Goal: Task Accomplishment & Management: Use online tool/utility

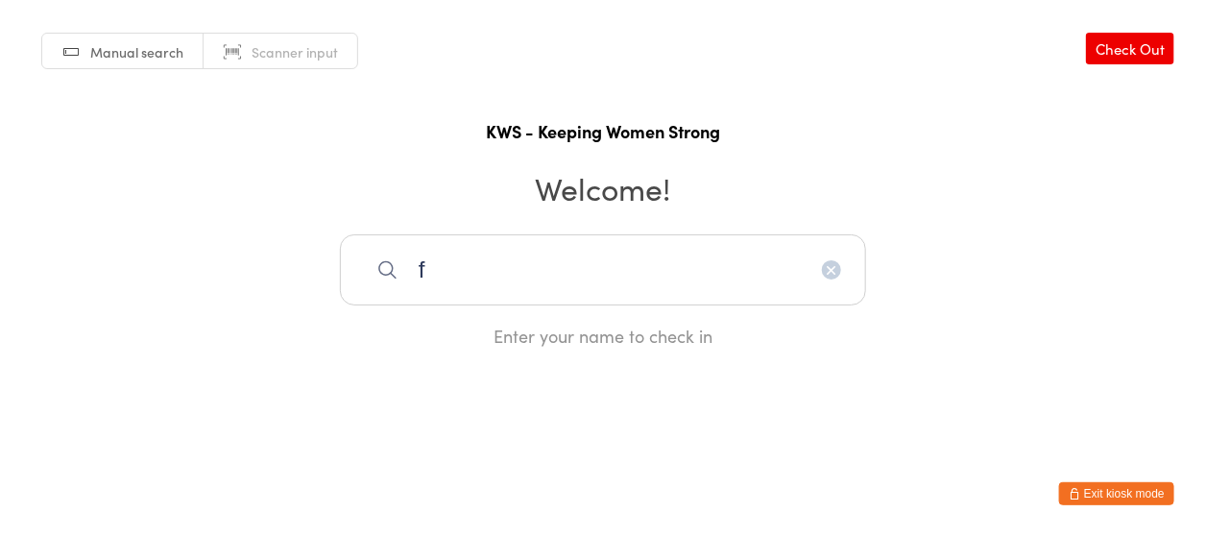
type input "f"
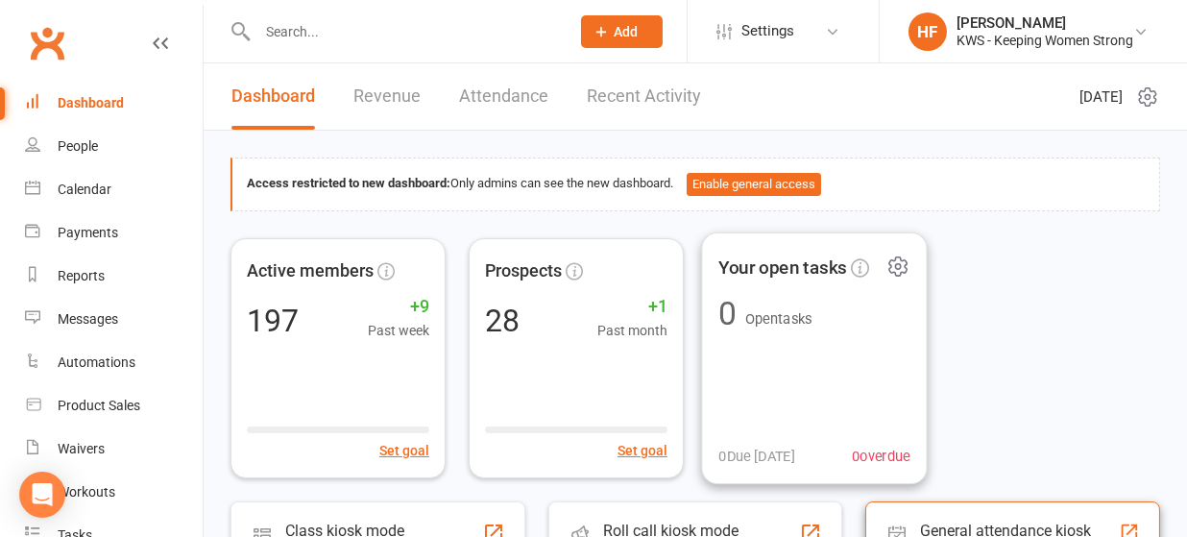
scroll to position [128, 0]
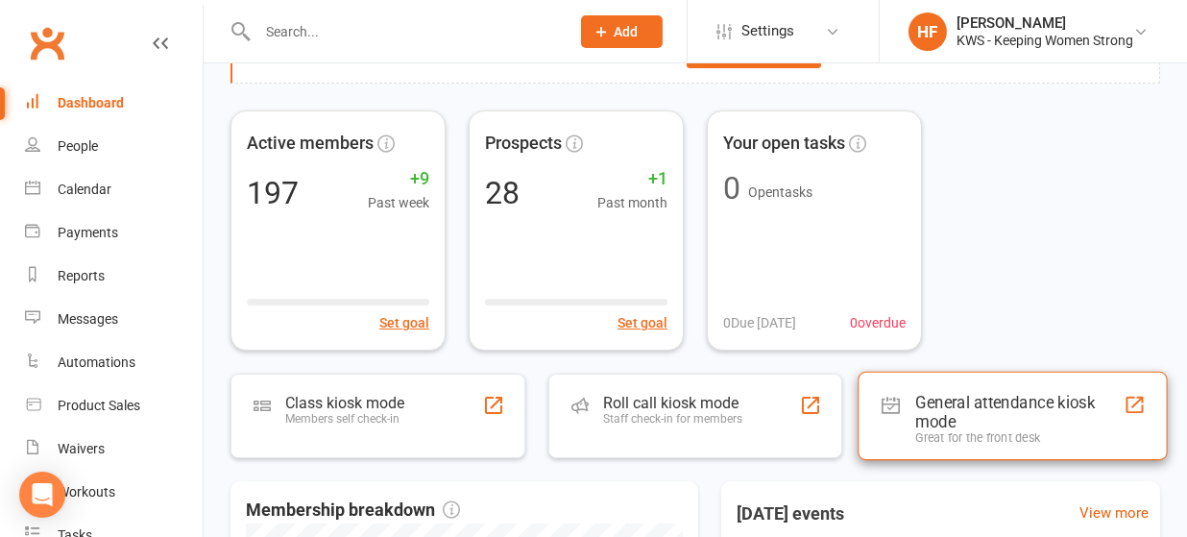
click at [939, 401] on div "General attendance kiosk mode" at bounding box center [1020, 411] width 208 height 38
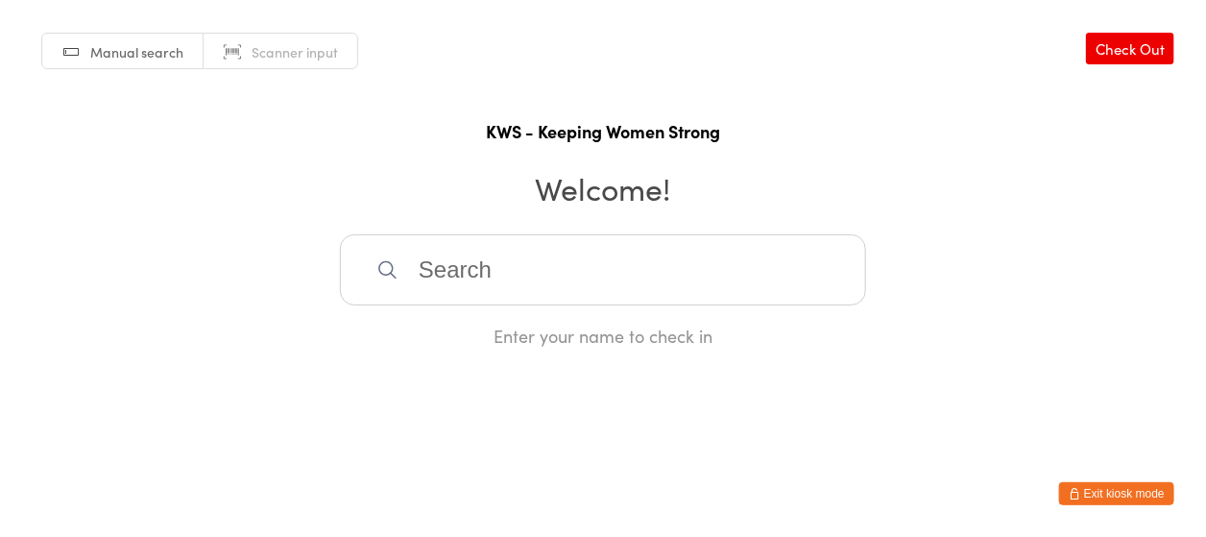
click at [438, 264] on input "search" at bounding box center [603, 269] width 526 height 71
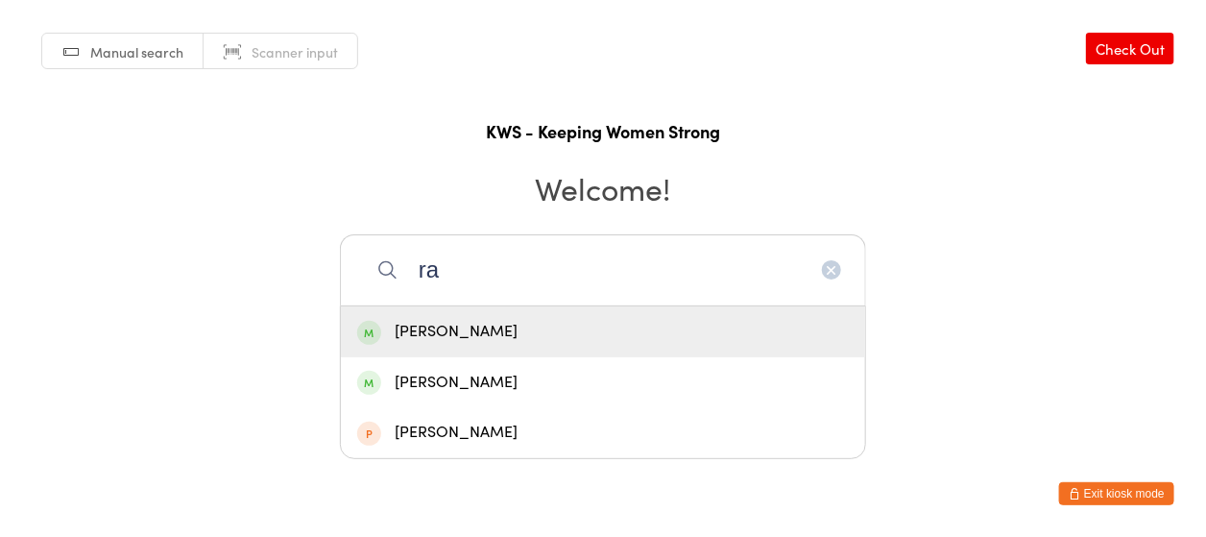
type input "r"
type input "[PERSON_NAME]"
click at [450, 319] on div "[PERSON_NAME]" at bounding box center [603, 332] width 492 height 26
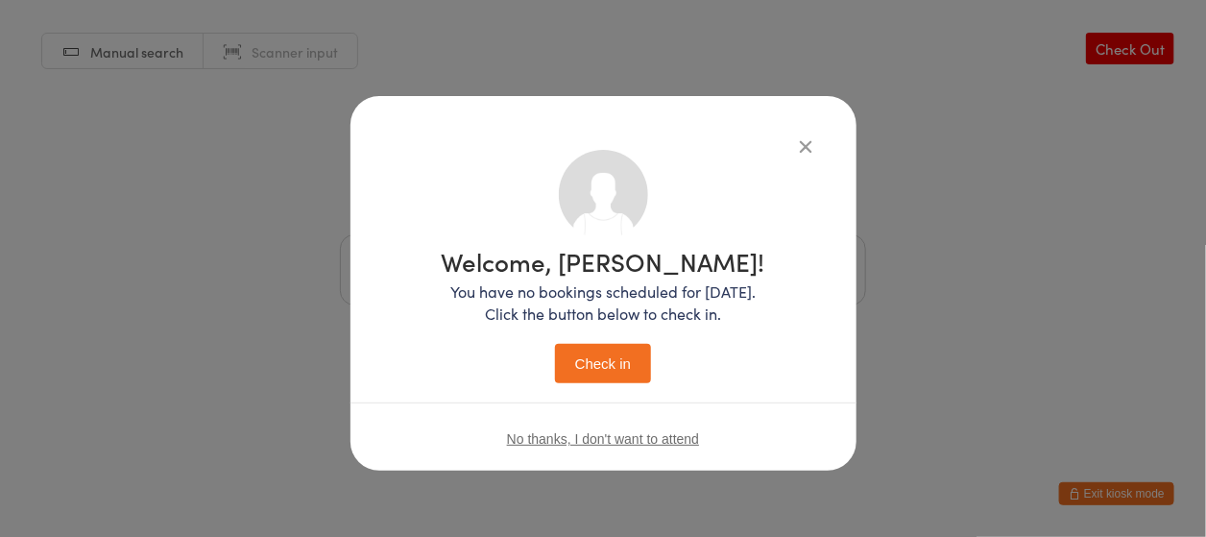
click at [590, 367] on button "Check in" at bounding box center [603, 363] width 96 height 39
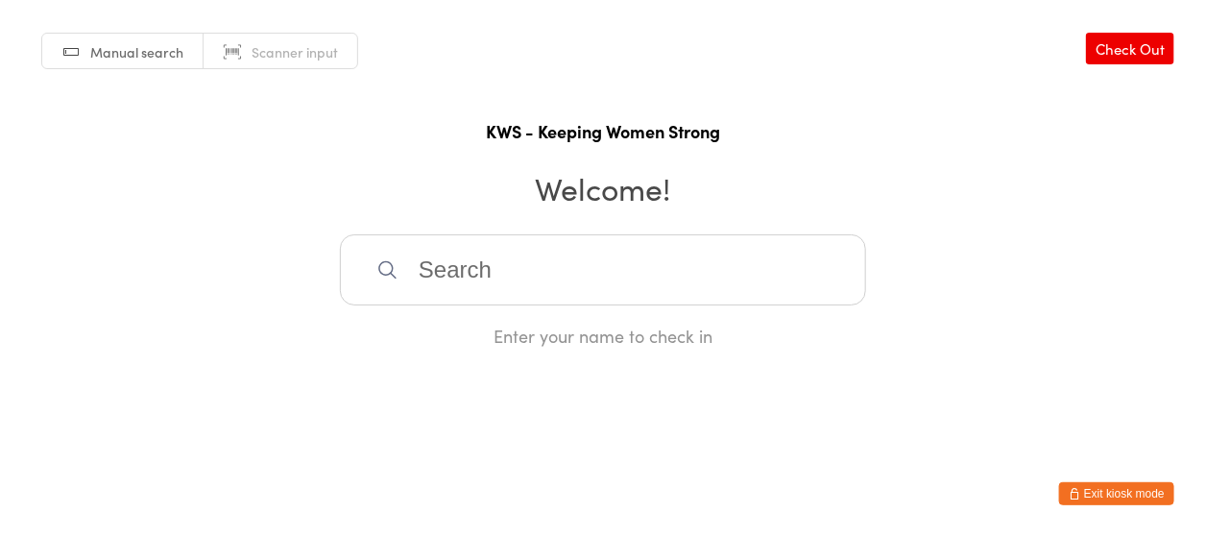
click at [415, 272] on input "search" at bounding box center [603, 269] width 526 height 71
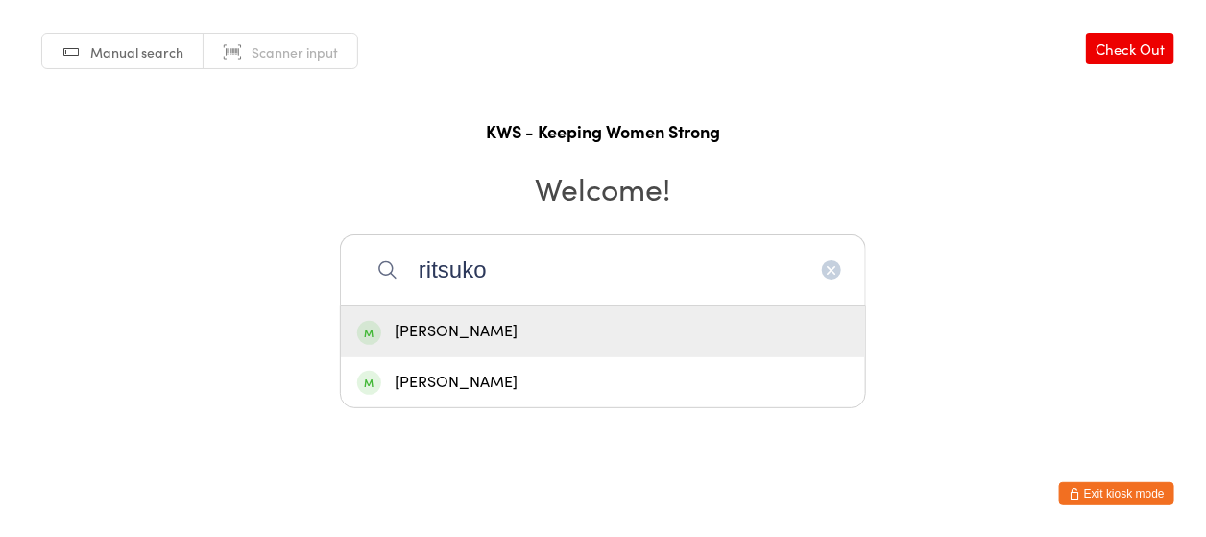
type input "ritsuko"
click at [485, 335] on div "[PERSON_NAME]" at bounding box center [603, 332] width 492 height 26
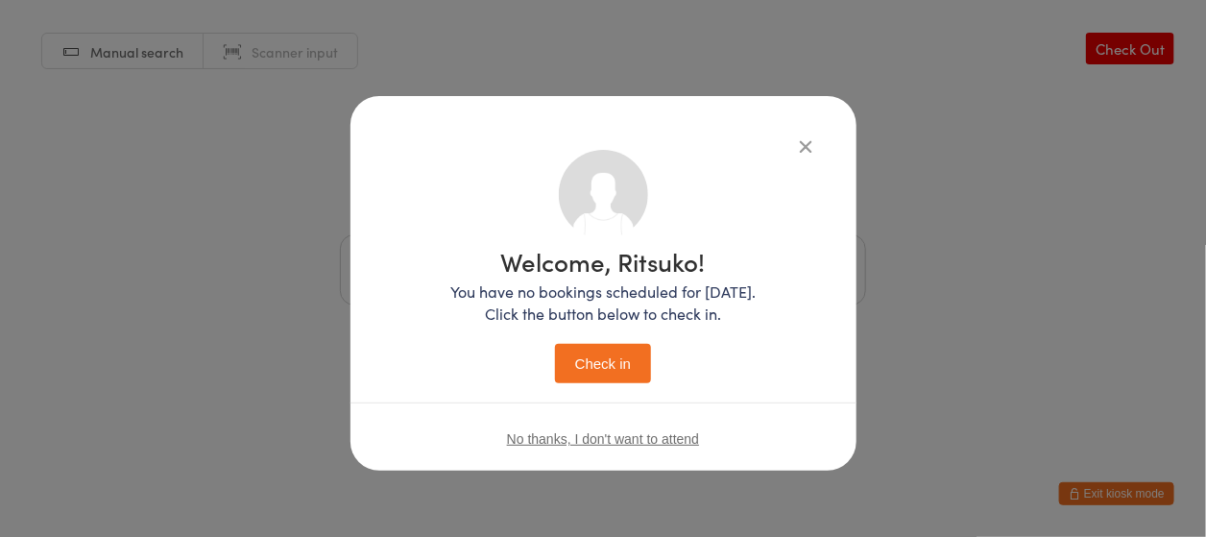
click at [623, 363] on button "Check in" at bounding box center [603, 363] width 96 height 39
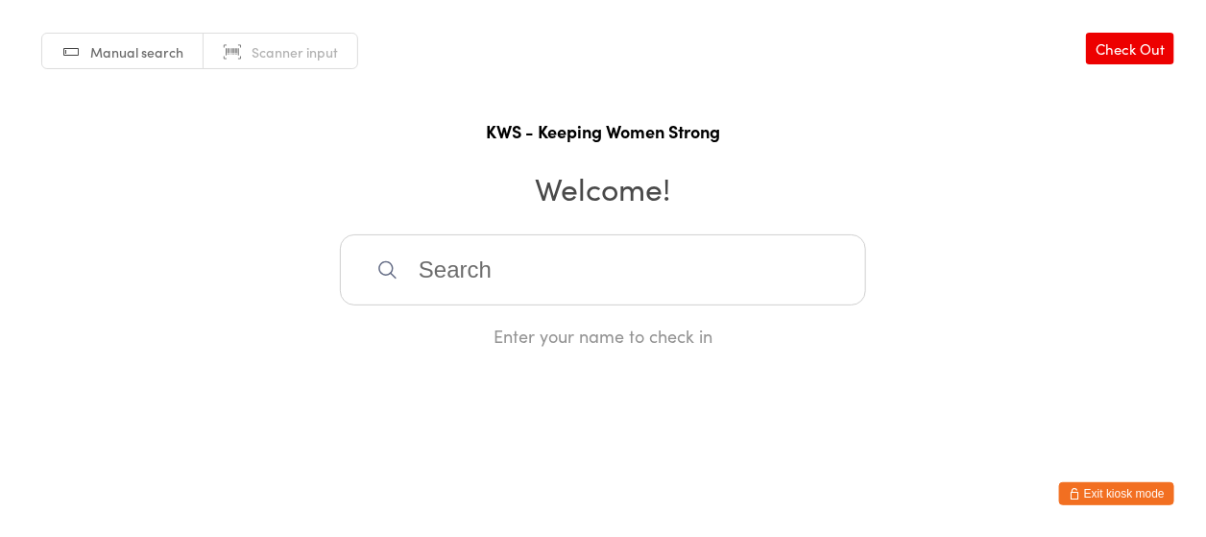
click at [468, 277] on input "search" at bounding box center [603, 269] width 526 height 71
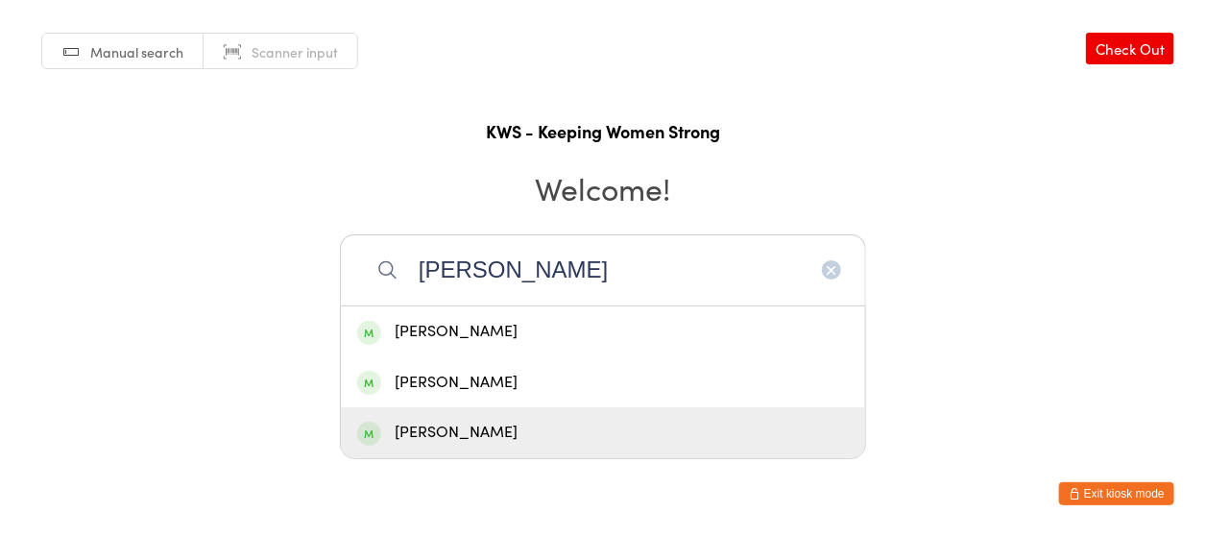
type input "[PERSON_NAME]"
click at [474, 423] on div "[PERSON_NAME]" at bounding box center [603, 433] width 492 height 26
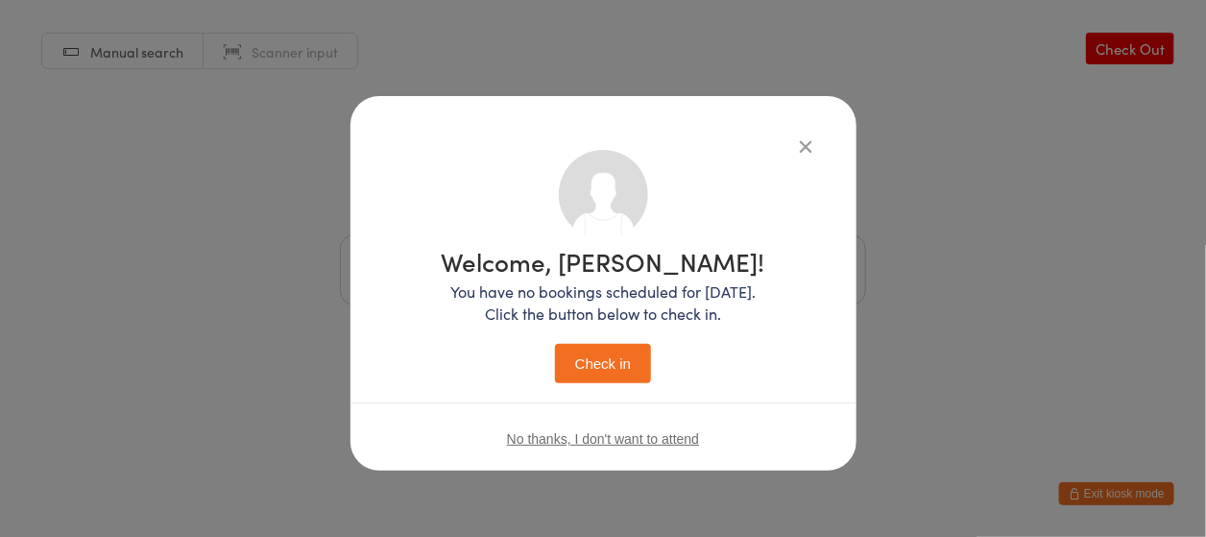
click at [607, 367] on button "Check in" at bounding box center [603, 363] width 96 height 39
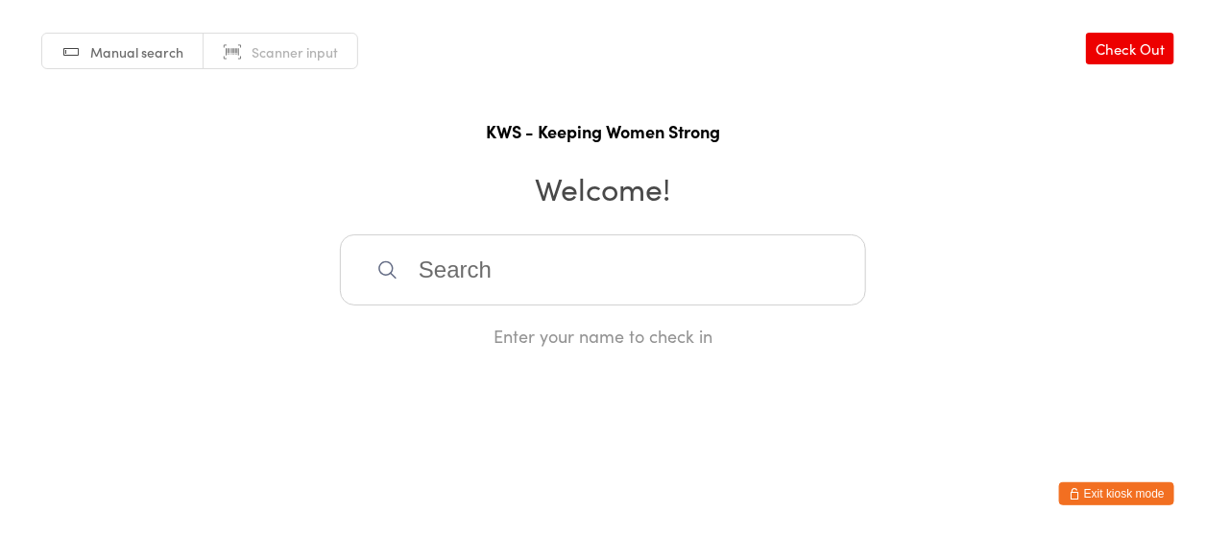
click at [555, 276] on input "search" at bounding box center [603, 269] width 526 height 71
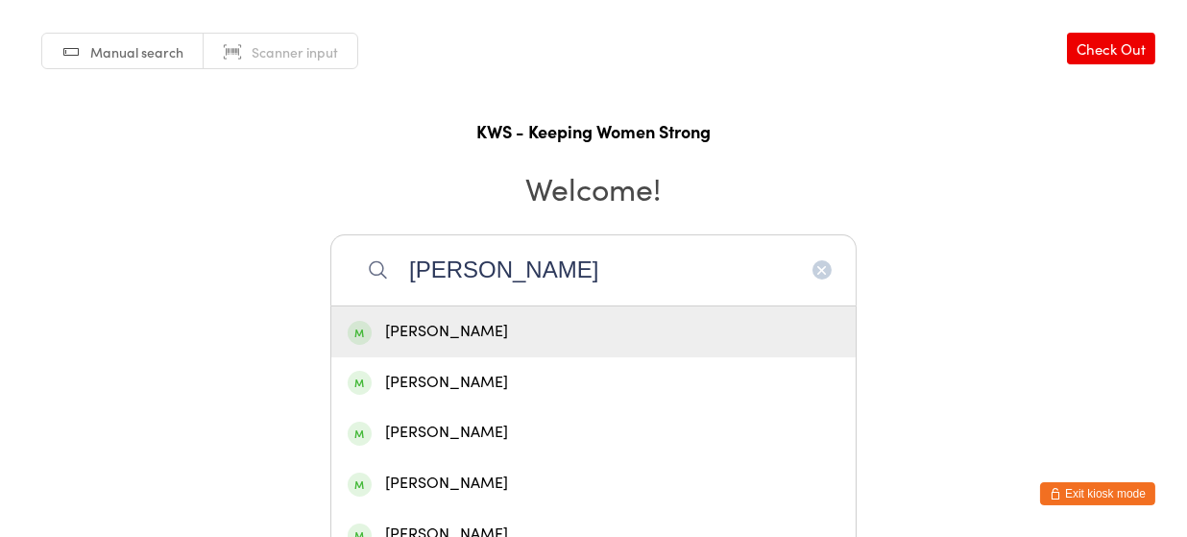
type input "[PERSON_NAME]"
click at [504, 326] on div "[PERSON_NAME]" at bounding box center [594, 332] width 492 height 26
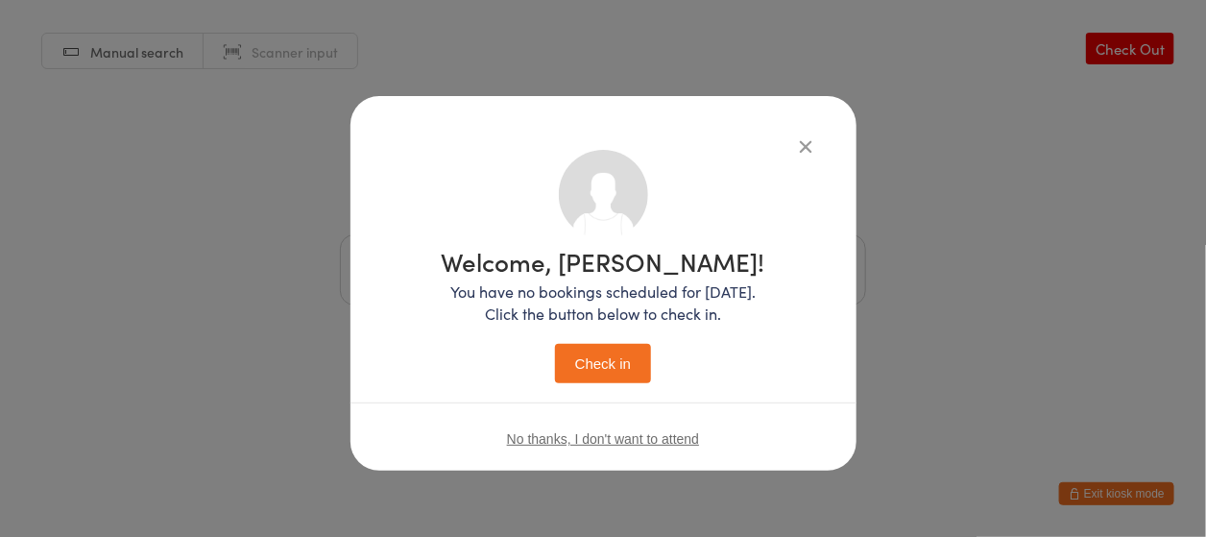
click at [616, 359] on button "Check in" at bounding box center [603, 363] width 96 height 39
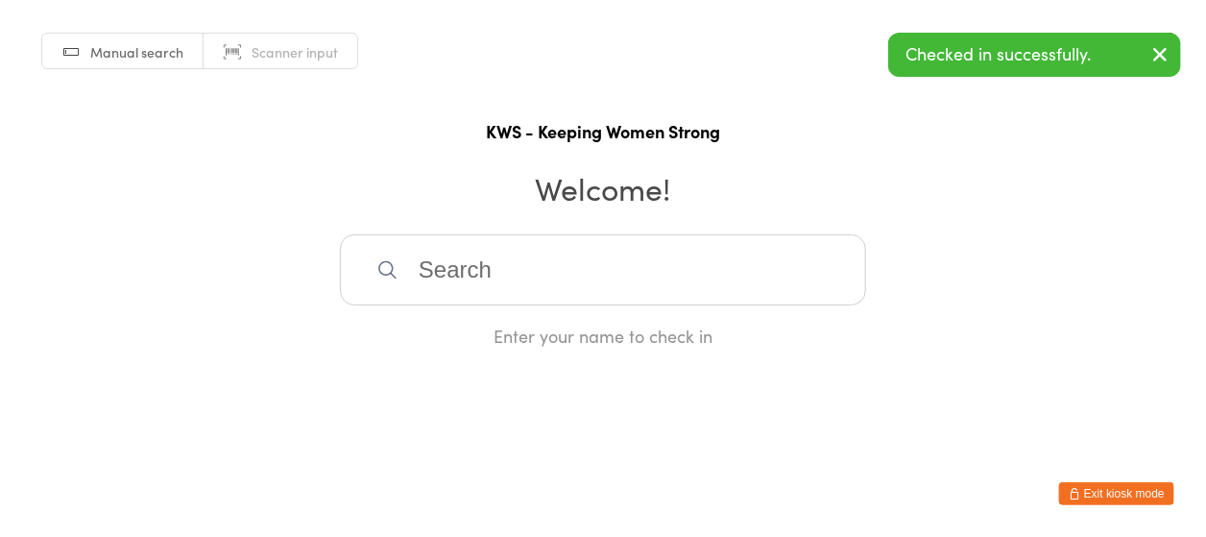
click at [527, 286] on input "search" at bounding box center [603, 269] width 526 height 71
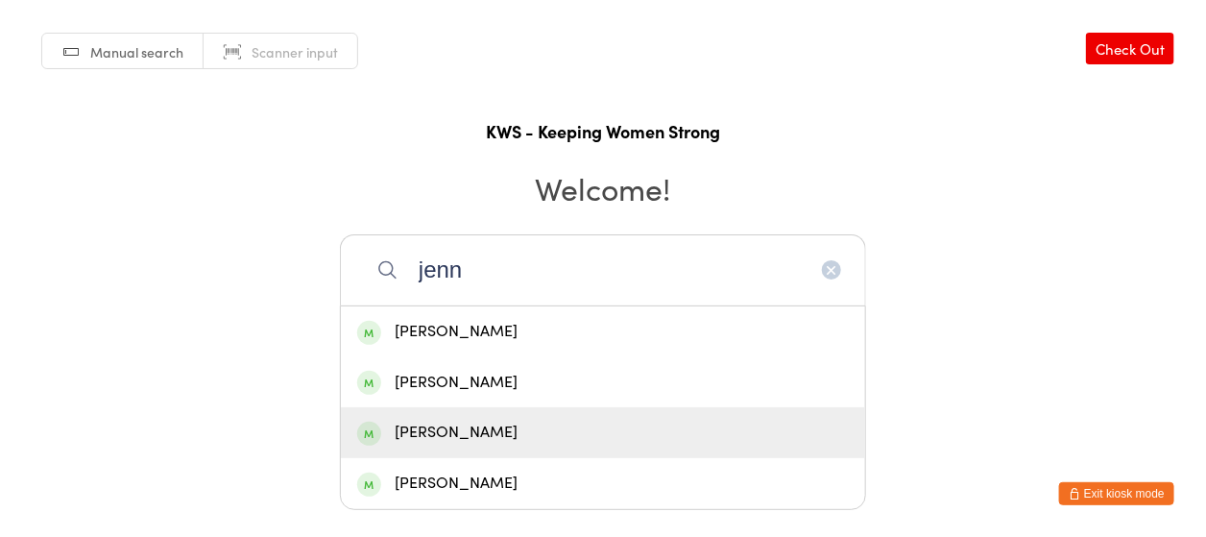
type input "jenn"
click at [446, 420] on div "[PERSON_NAME]" at bounding box center [603, 433] width 492 height 26
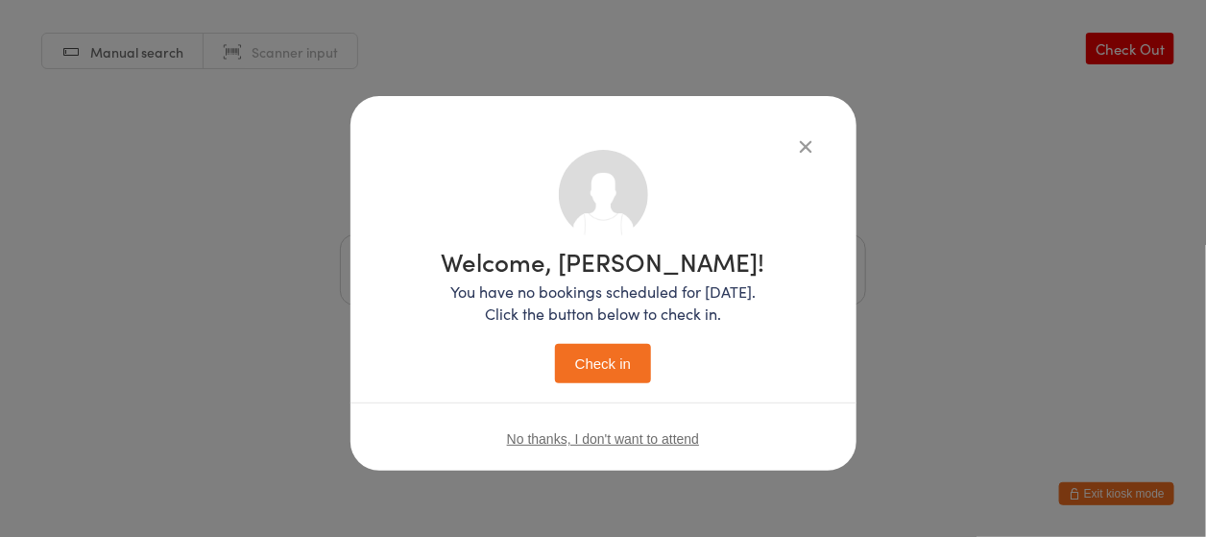
click at [596, 360] on button "Check in" at bounding box center [603, 363] width 96 height 39
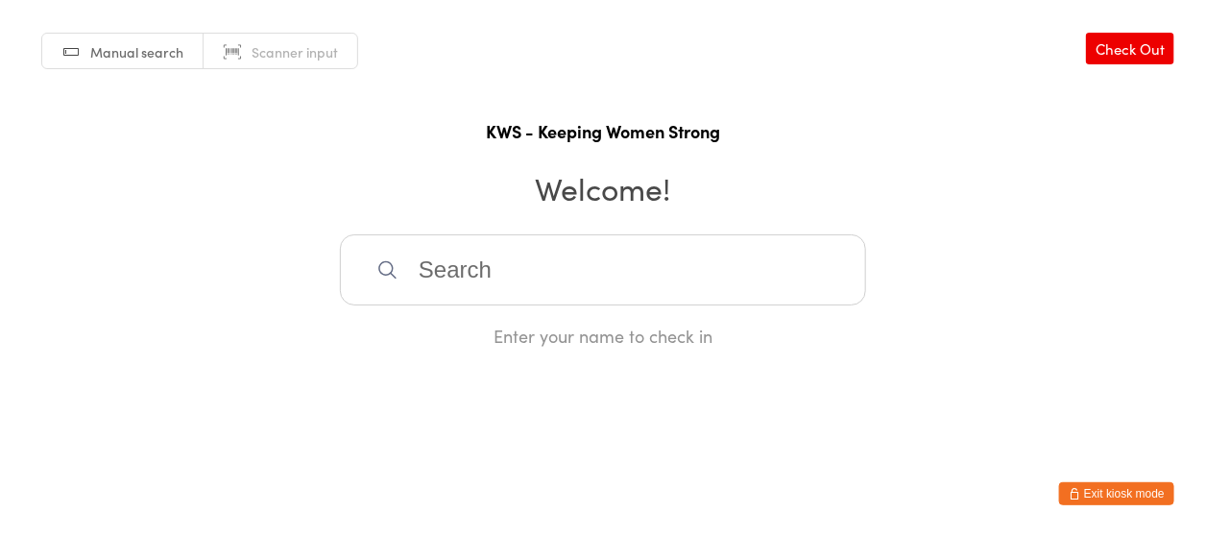
click at [428, 275] on input "search" at bounding box center [603, 269] width 526 height 71
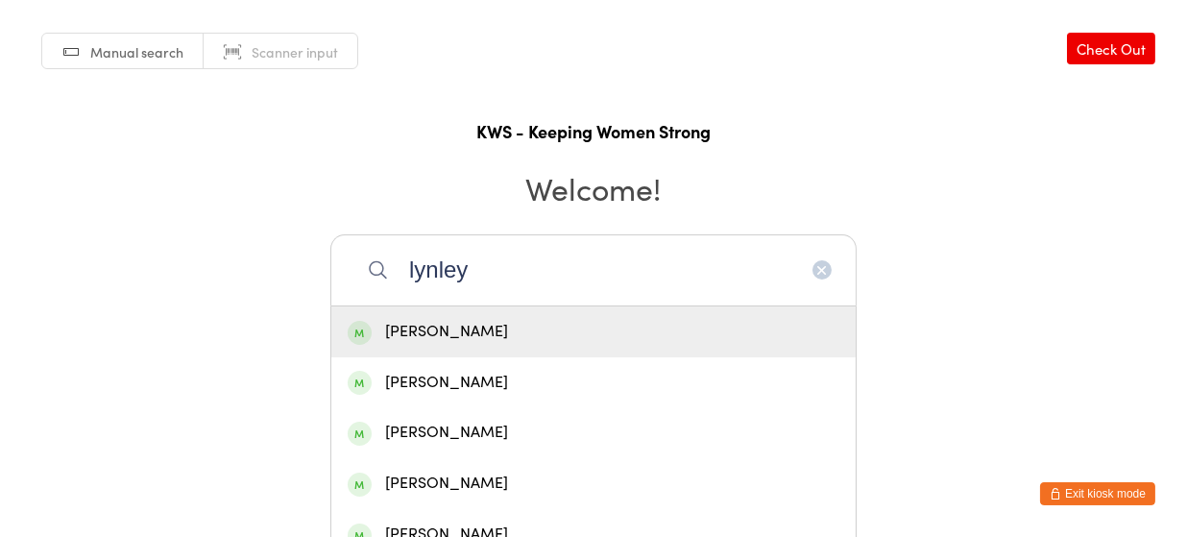
type input "lynley"
click at [461, 330] on div "[PERSON_NAME]" at bounding box center [594, 332] width 492 height 26
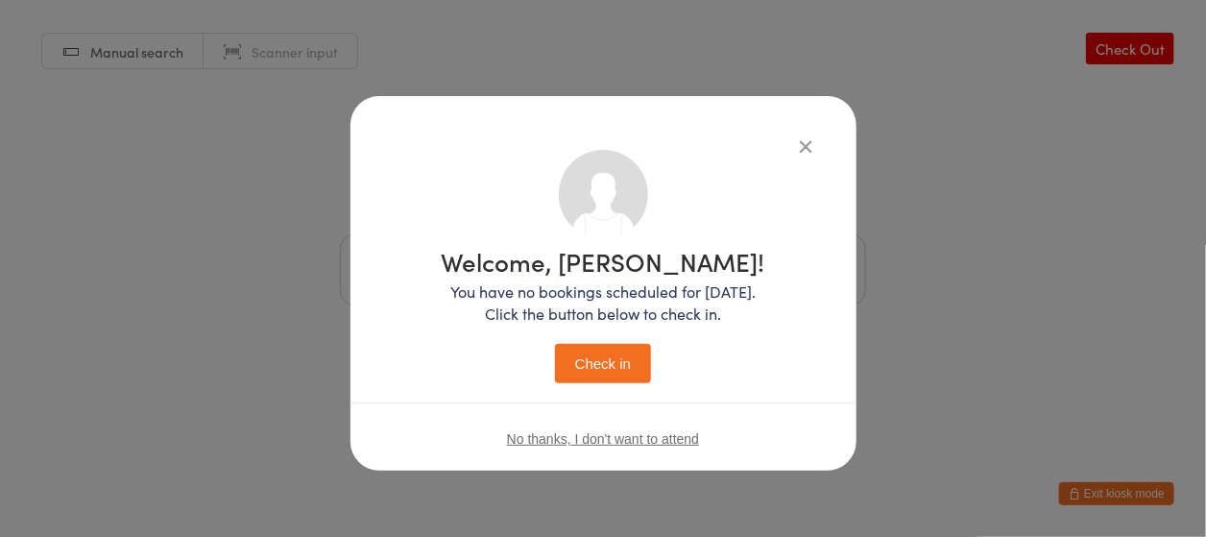
click at [611, 359] on button "Check in" at bounding box center [603, 363] width 96 height 39
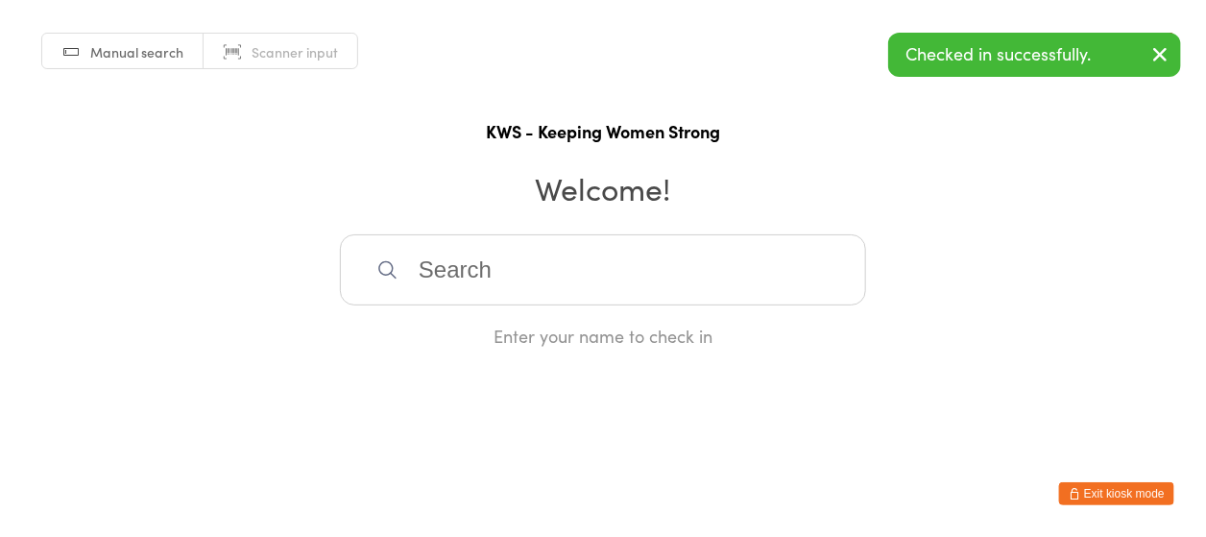
click at [166, 224] on div "Manual search Scanner input Check Out KWS - Keeping Women Strong Welcome! Enter…" at bounding box center [603, 174] width 1206 height 348
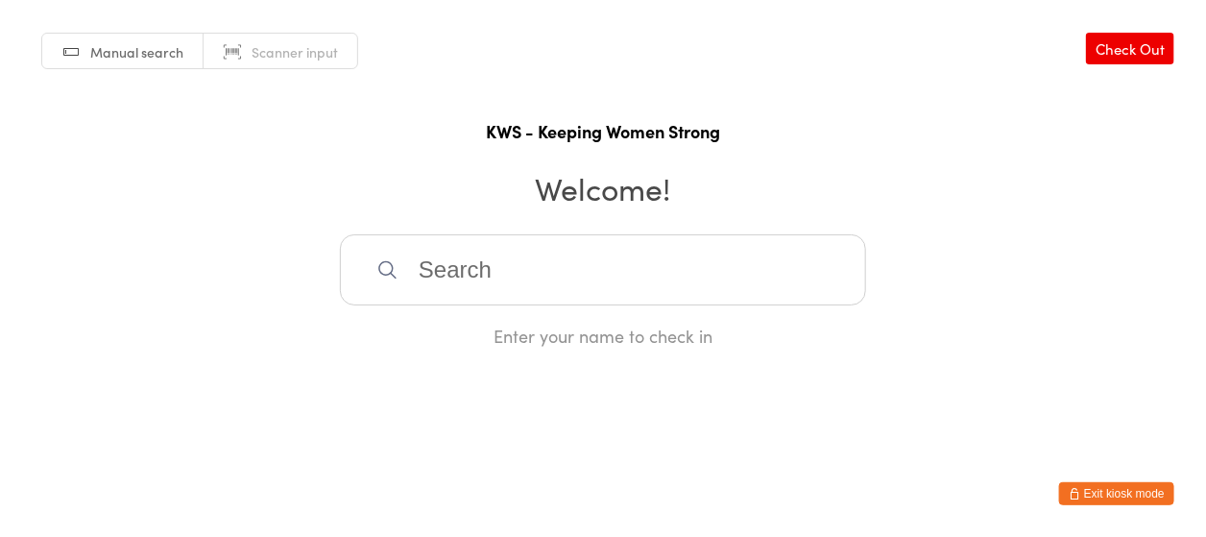
click at [448, 267] on input "search" at bounding box center [603, 269] width 526 height 71
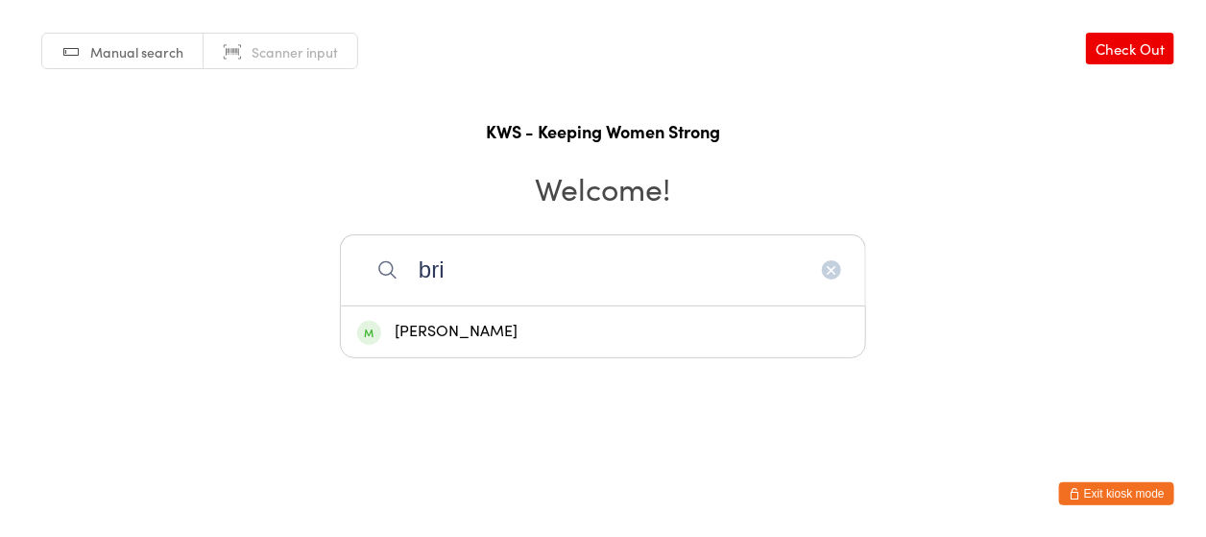
type input "bri"
click at [477, 333] on div "[PERSON_NAME]" at bounding box center [603, 332] width 492 height 26
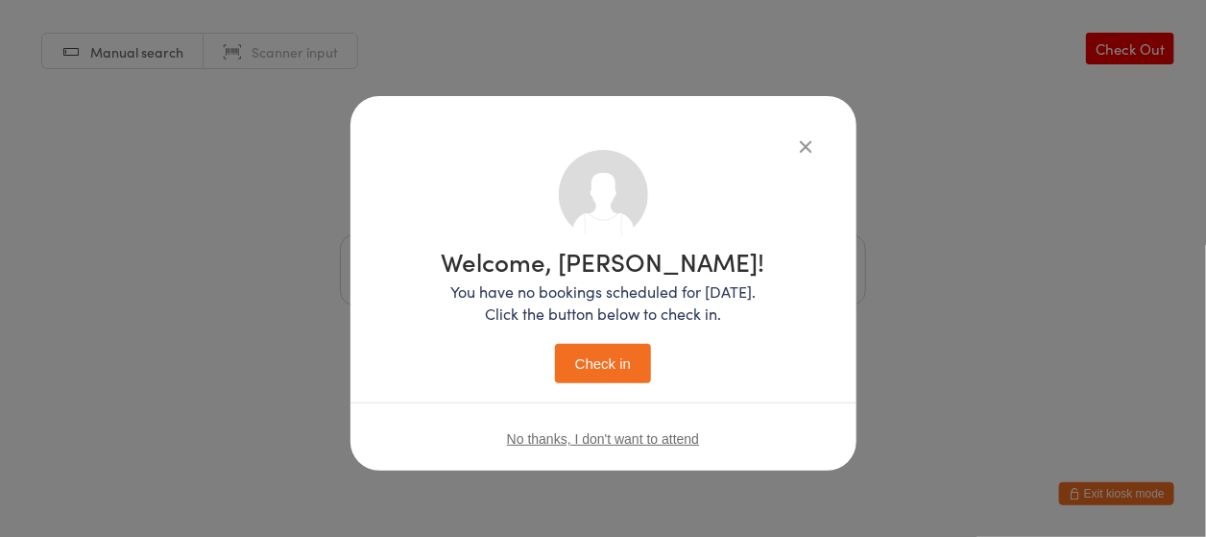
click at [593, 375] on button "Check in" at bounding box center [603, 363] width 96 height 39
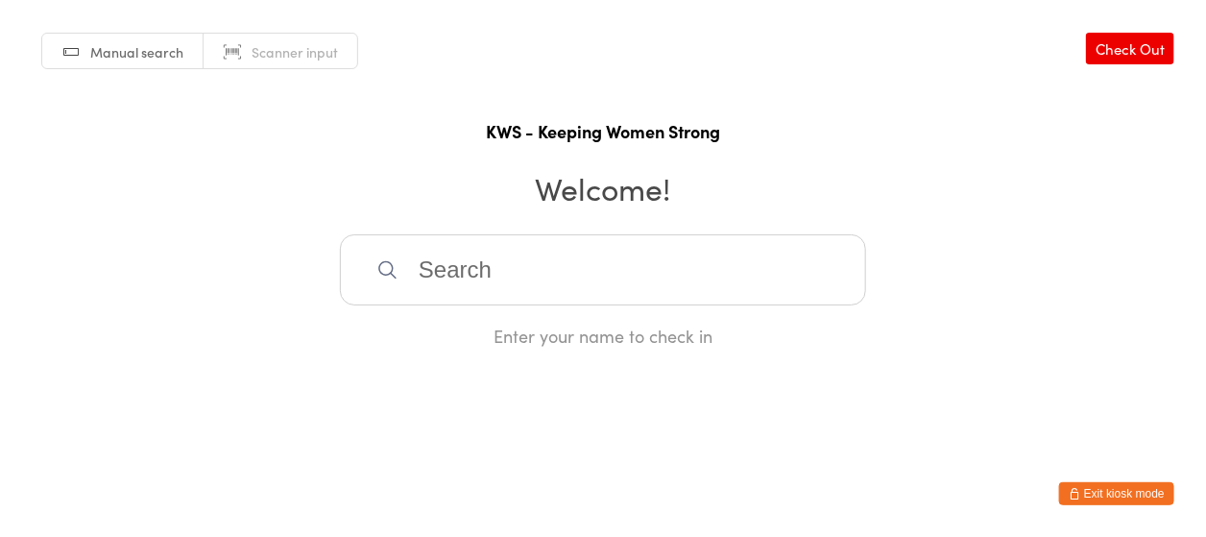
click at [467, 277] on input "search" at bounding box center [603, 269] width 526 height 71
type input "[PERSON_NAME]"
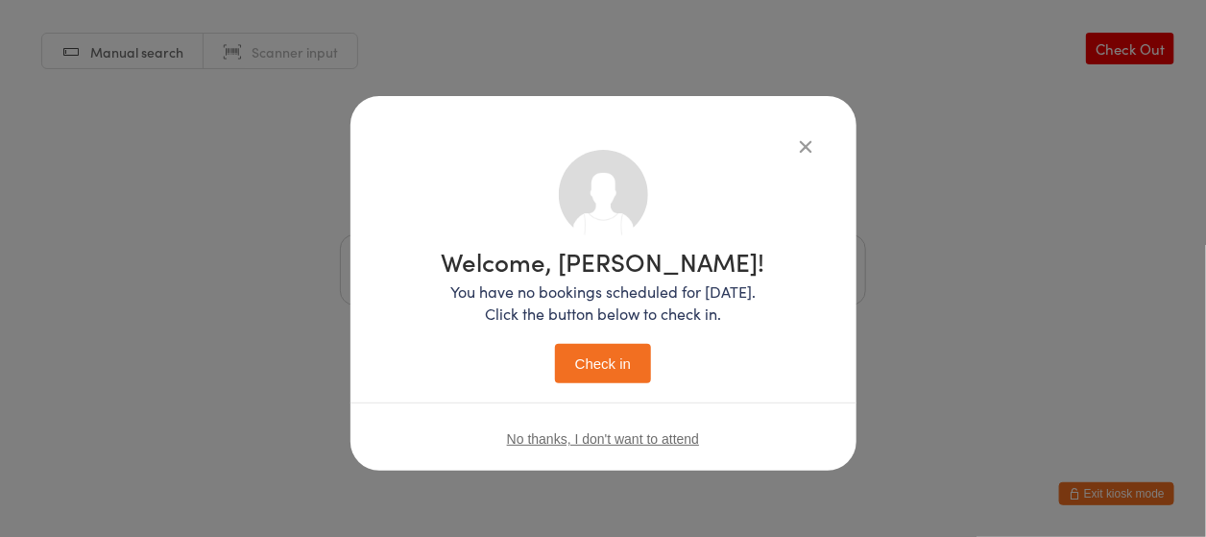
click at [615, 363] on button "Check in" at bounding box center [603, 363] width 96 height 39
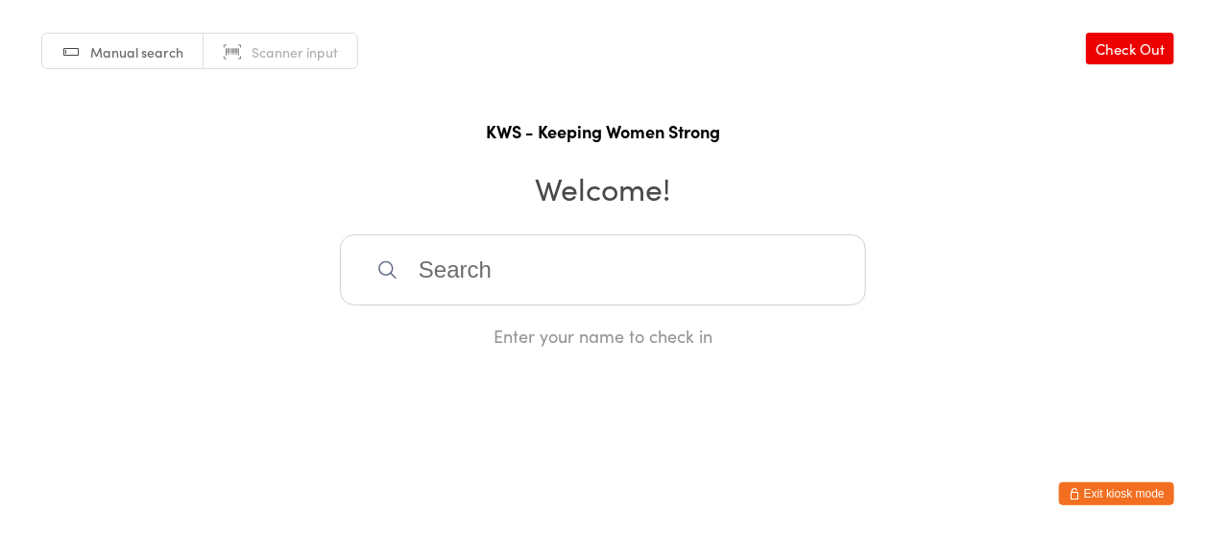
click at [447, 279] on input "search" at bounding box center [603, 269] width 526 height 71
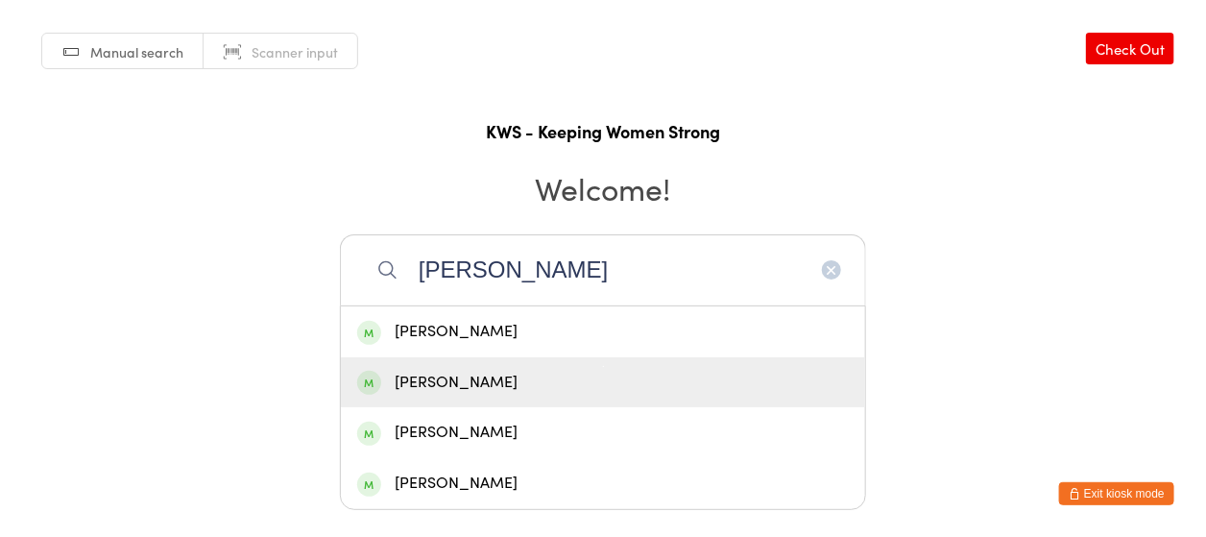
type input "[PERSON_NAME]"
click at [473, 378] on div "[PERSON_NAME]" at bounding box center [603, 383] width 492 height 26
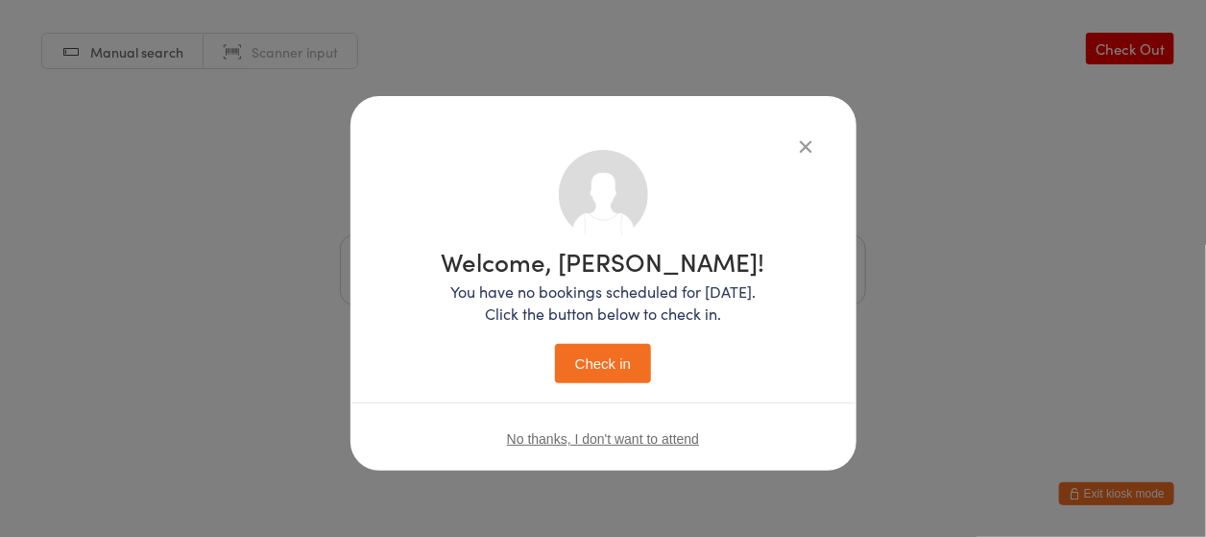
click at [600, 351] on button "Check in" at bounding box center [603, 363] width 96 height 39
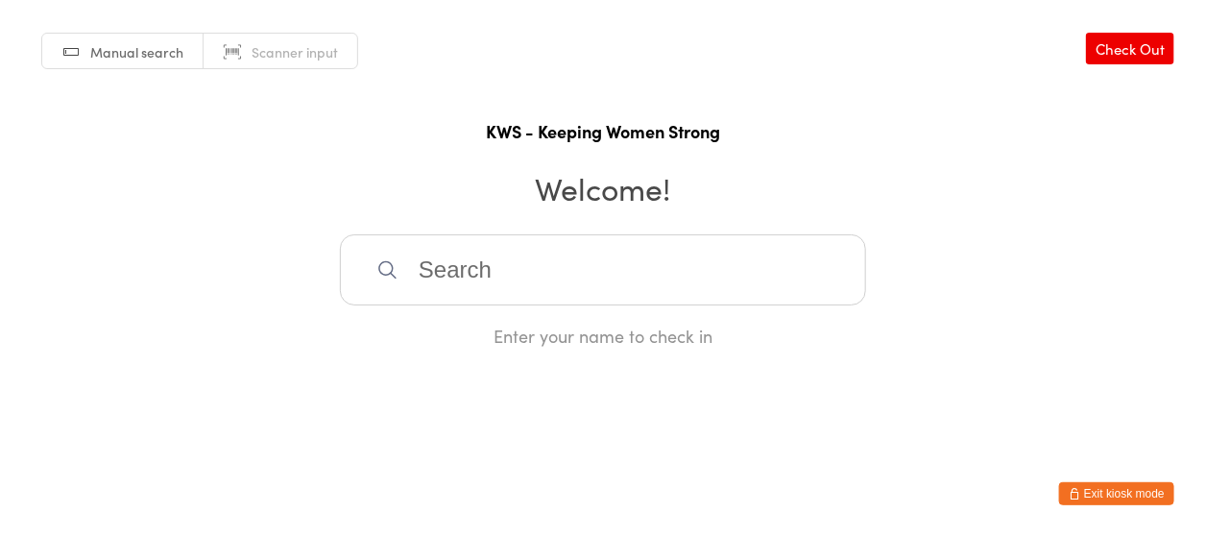
click at [566, 276] on input "search" at bounding box center [603, 269] width 526 height 71
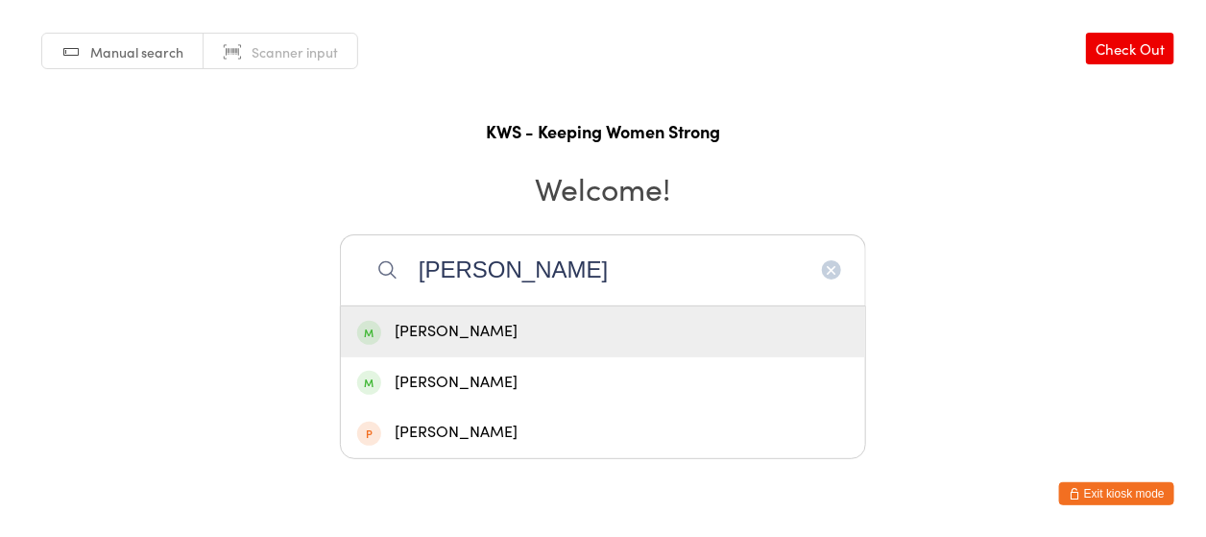
type input "[PERSON_NAME]"
click at [489, 323] on div "[PERSON_NAME]" at bounding box center [603, 332] width 492 height 26
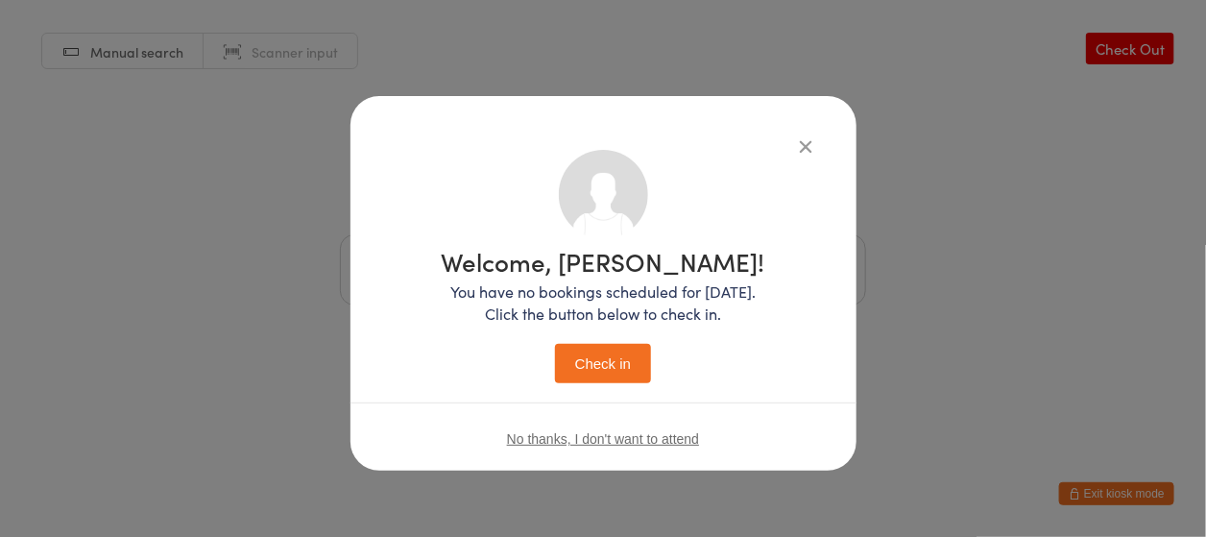
click at [581, 352] on button "Check in" at bounding box center [603, 363] width 96 height 39
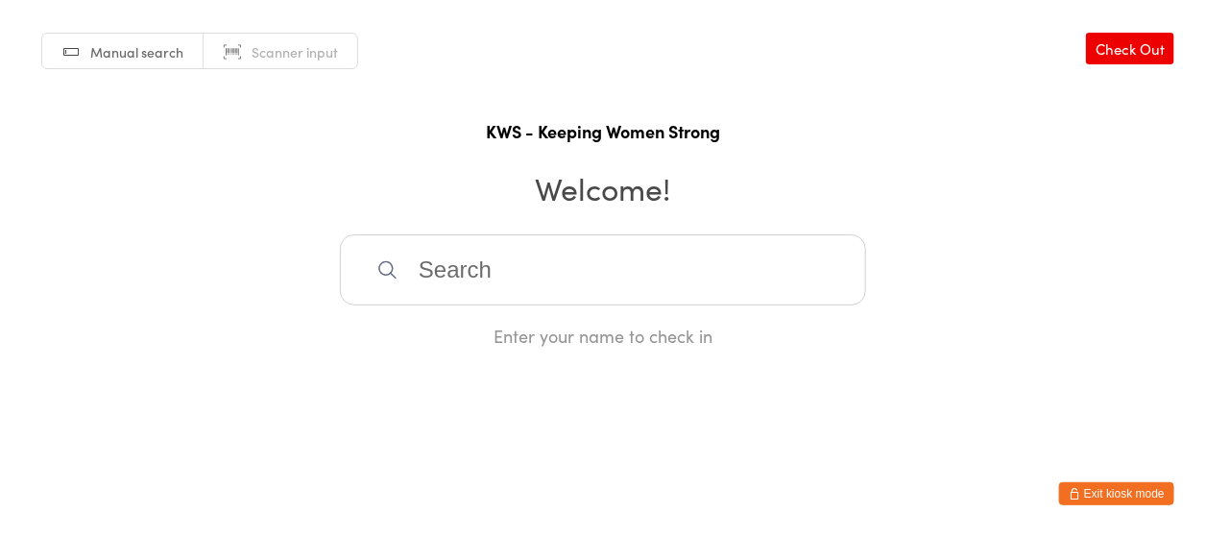
click at [463, 285] on input "search" at bounding box center [603, 269] width 526 height 71
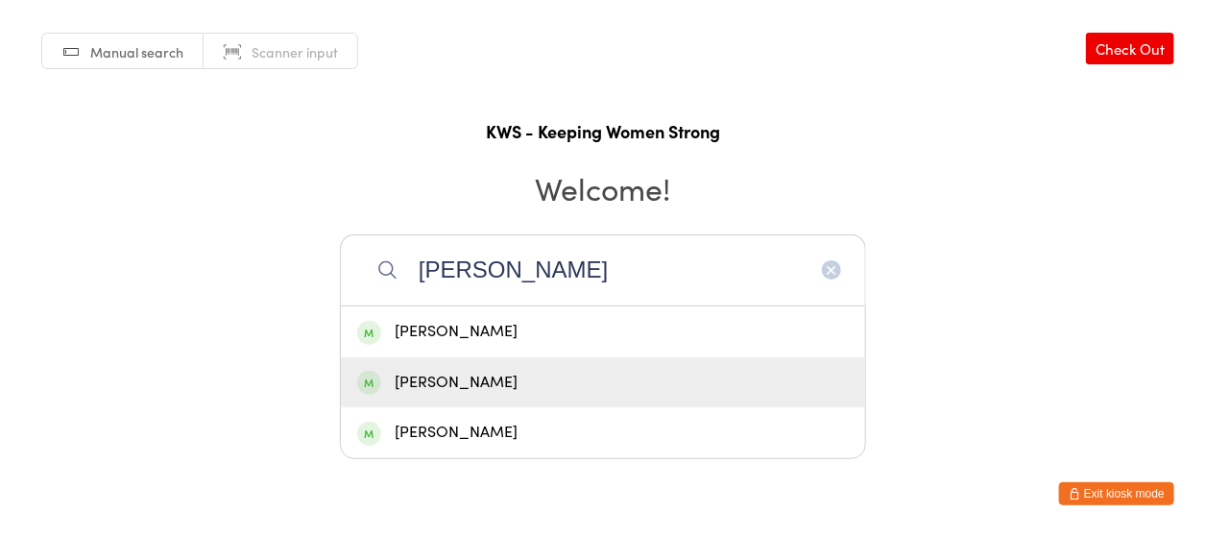
type input "[PERSON_NAME]"
click at [447, 363] on div "[PERSON_NAME]" at bounding box center [603, 382] width 524 height 51
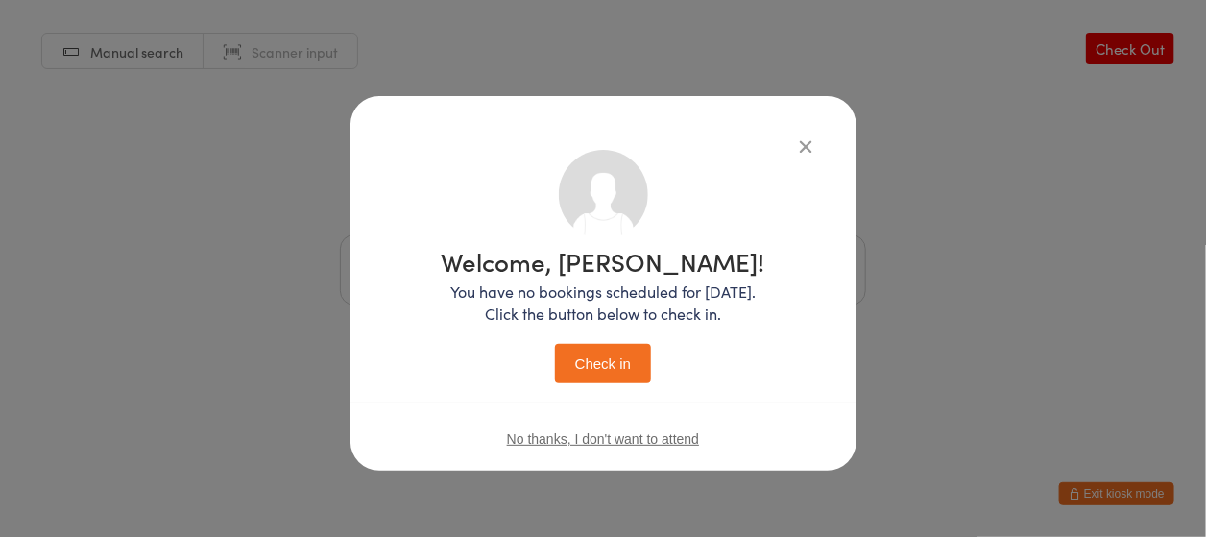
click at [609, 355] on button "Check in" at bounding box center [603, 363] width 96 height 39
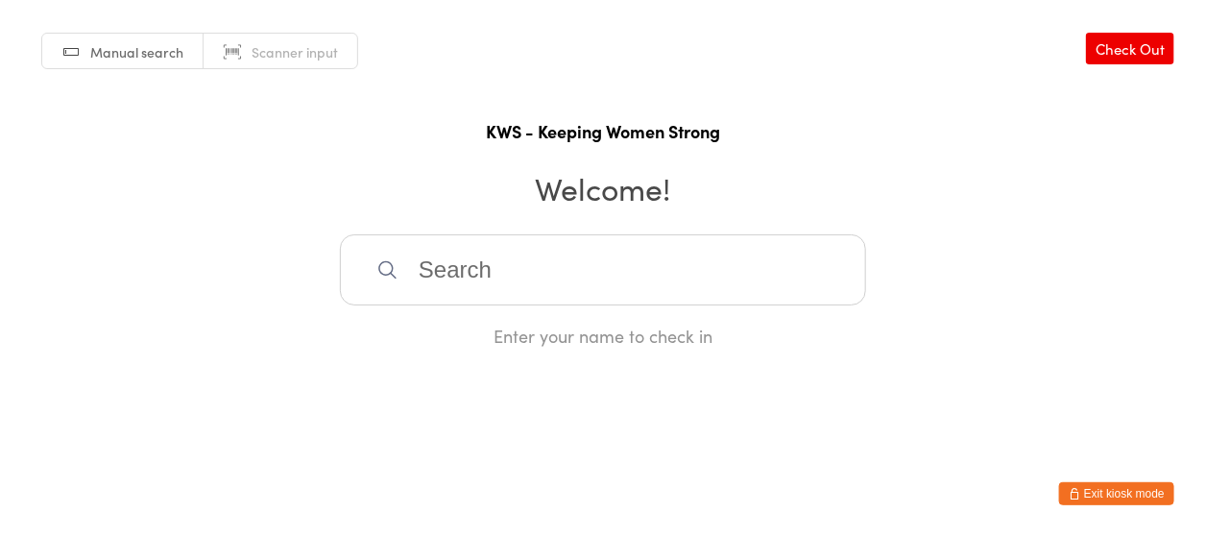
click at [456, 258] on input "search" at bounding box center [603, 269] width 526 height 71
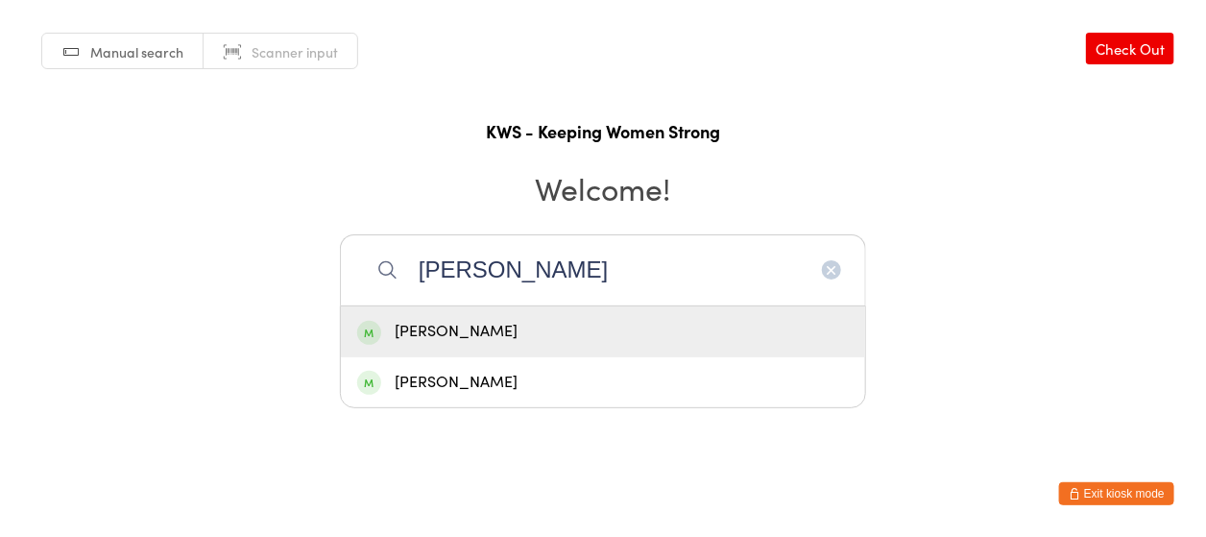
type input "[PERSON_NAME]"
click at [460, 332] on div "[PERSON_NAME]" at bounding box center [603, 332] width 492 height 26
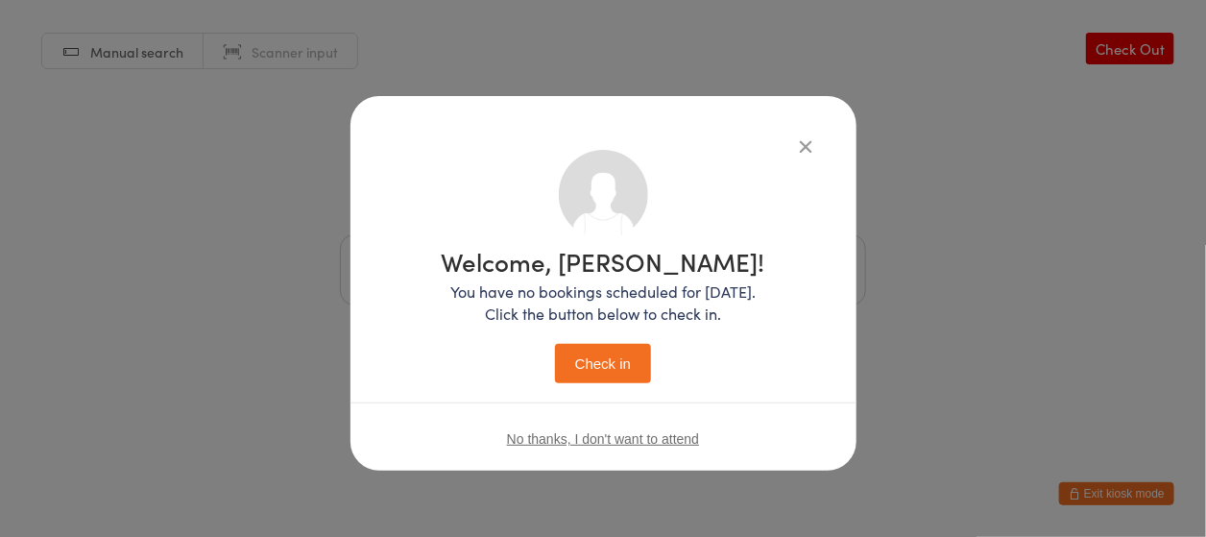
click at [614, 367] on button "Check in" at bounding box center [603, 363] width 96 height 39
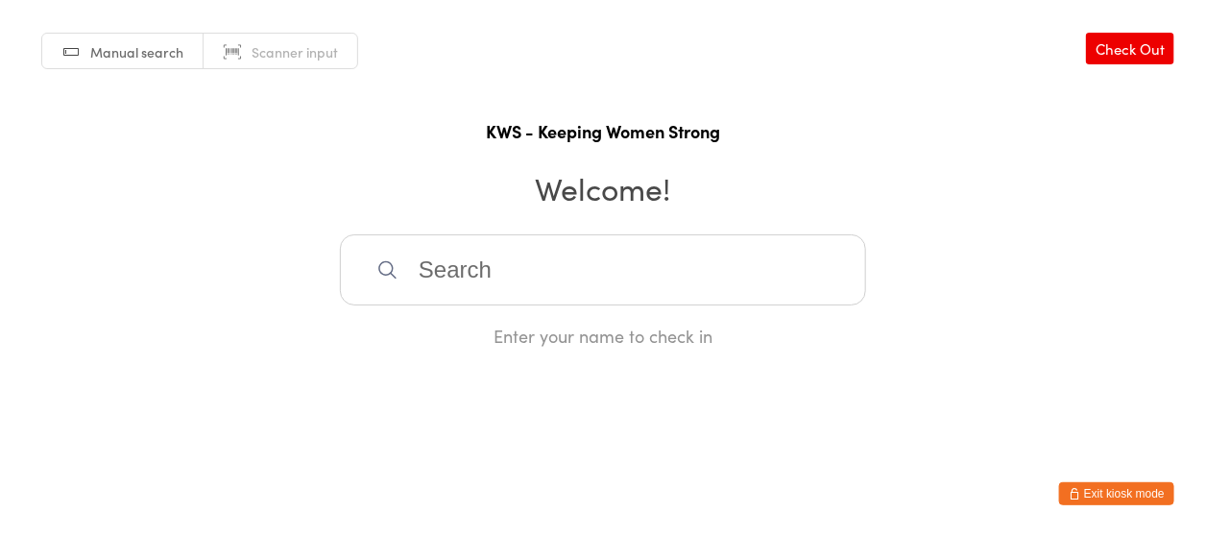
click at [538, 276] on input "search" at bounding box center [603, 269] width 526 height 71
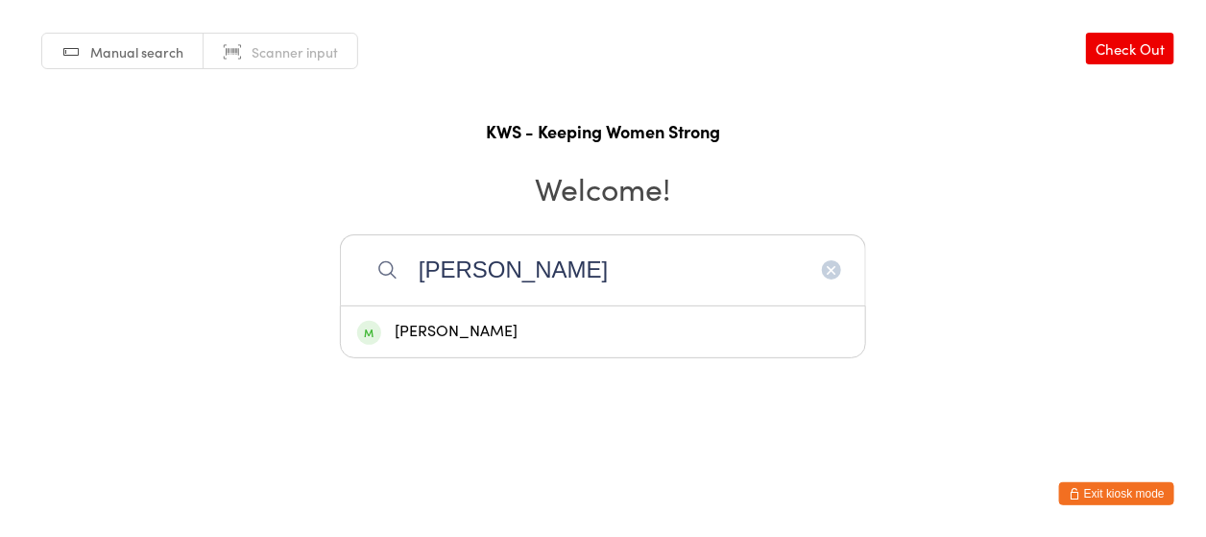
type input "[PERSON_NAME]"
click at [408, 331] on div "[PERSON_NAME]" at bounding box center [603, 332] width 492 height 26
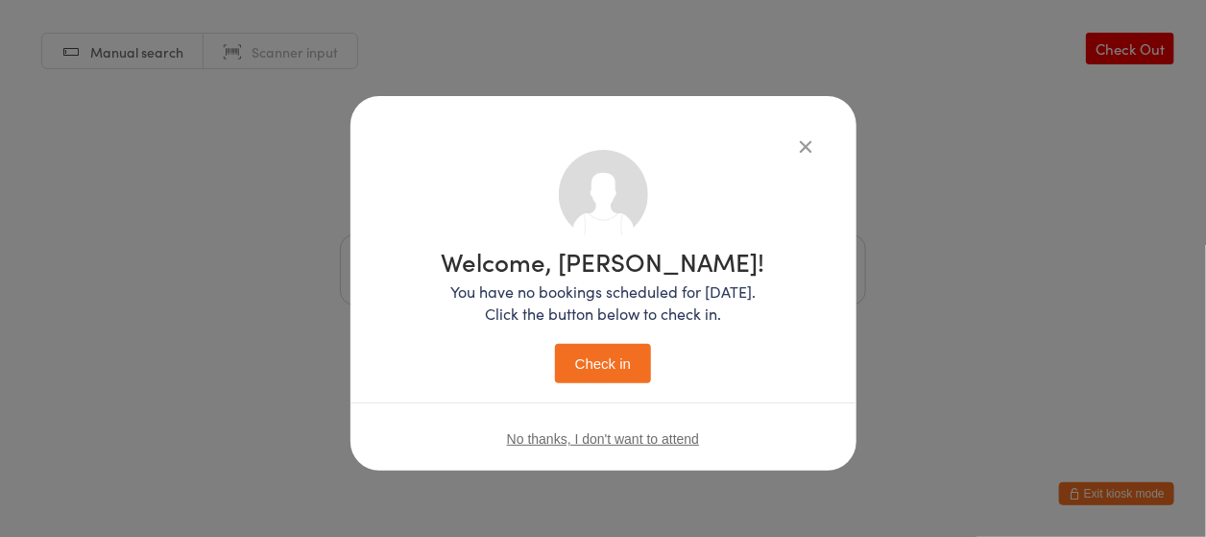
click at [588, 371] on button "Check in" at bounding box center [603, 363] width 96 height 39
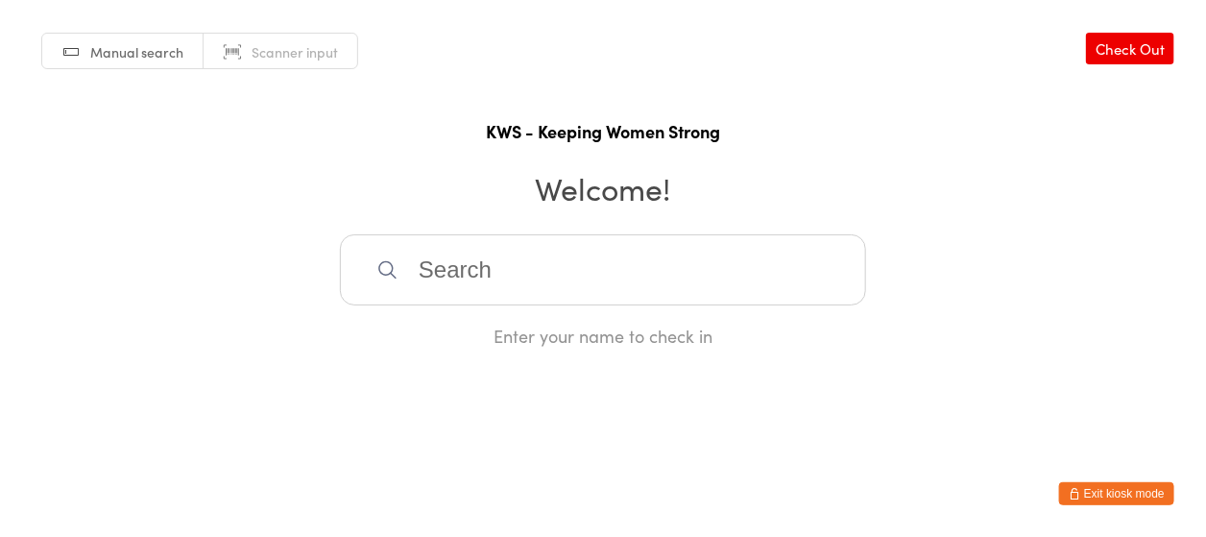
click at [543, 271] on input "search" at bounding box center [603, 269] width 526 height 71
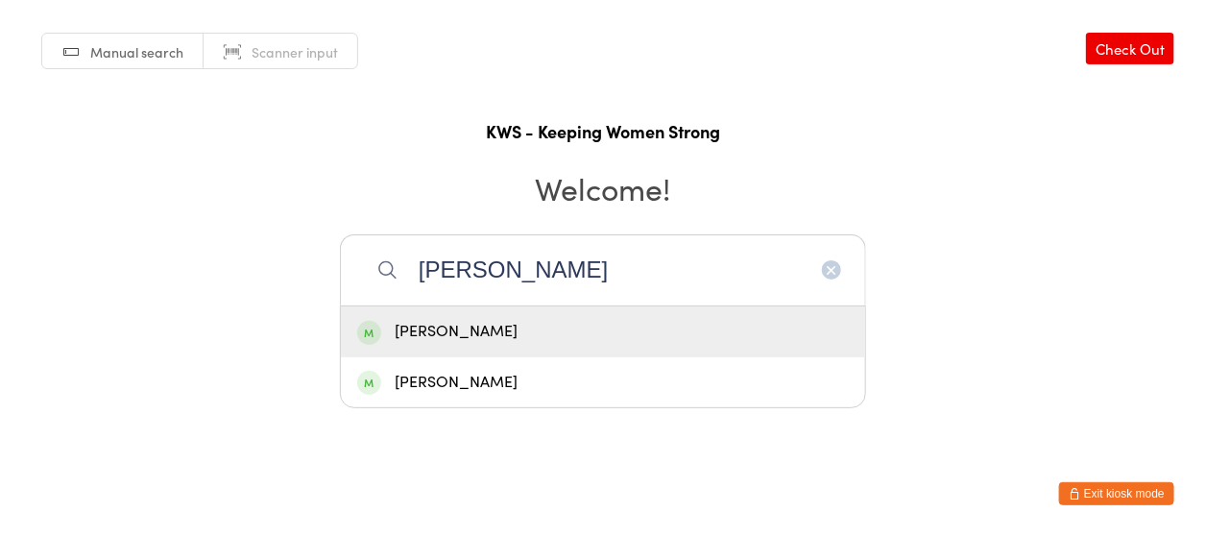
type input "[PERSON_NAME]"
click at [454, 328] on div "[PERSON_NAME]" at bounding box center [603, 332] width 492 height 26
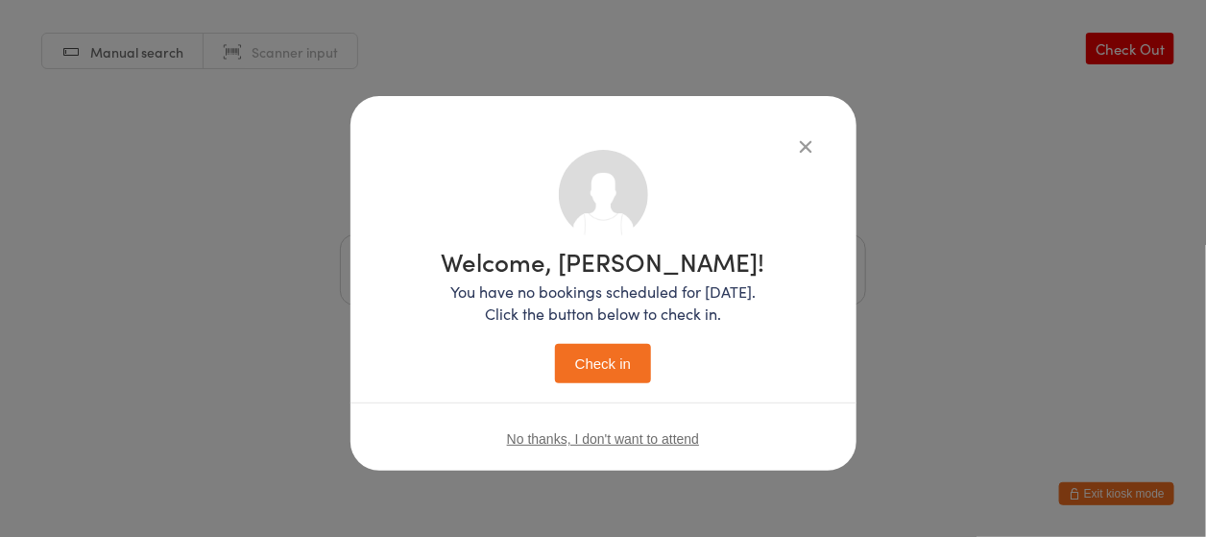
click at [586, 367] on button "Check in" at bounding box center [603, 363] width 96 height 39
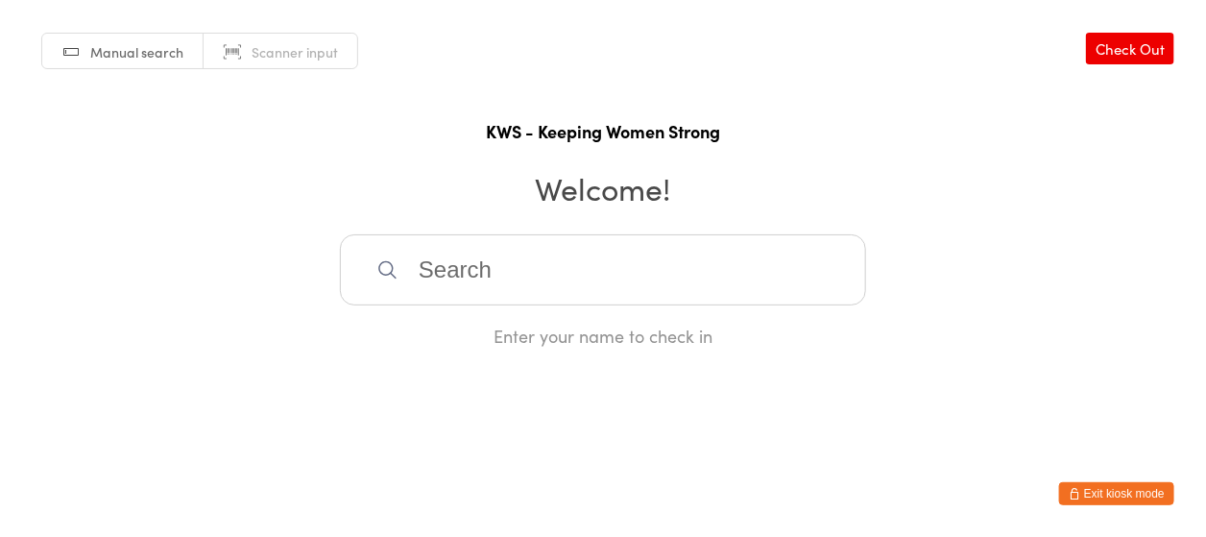
drag, startPoint x: 601, startPoint y: 280, endPoint x: 602, endPoint y: 271, distance: 9.7
click at [601, 280] on input "search" at bounding box center [603, 269] width 526 height 71
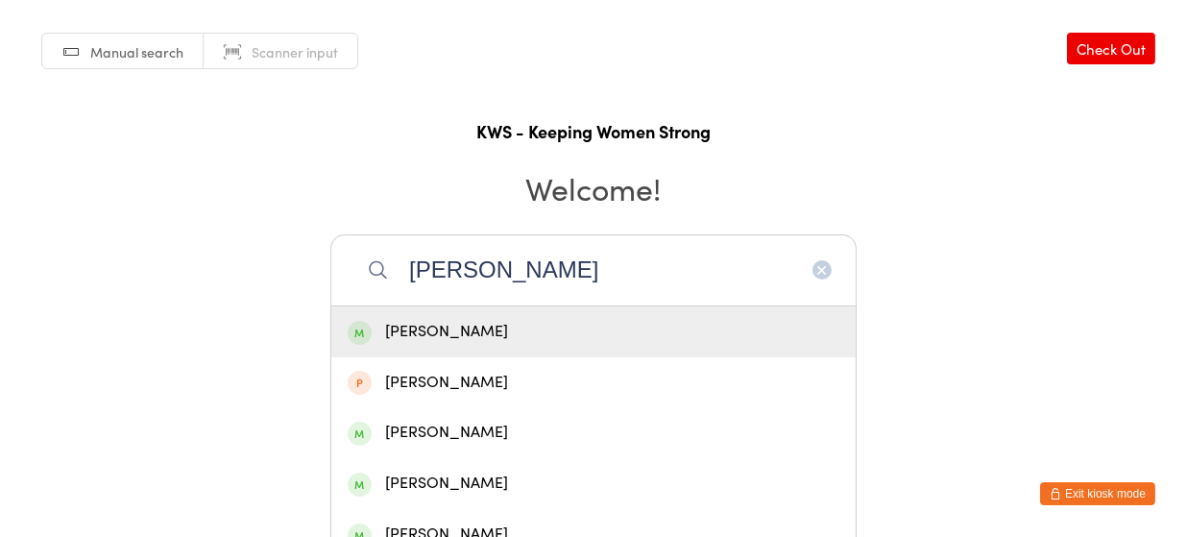
type input "[PERSON_NAME]"
click at [425, 322] on div "[PERSON_NAME]" at bounding box center [594, 332] width 492 height 26
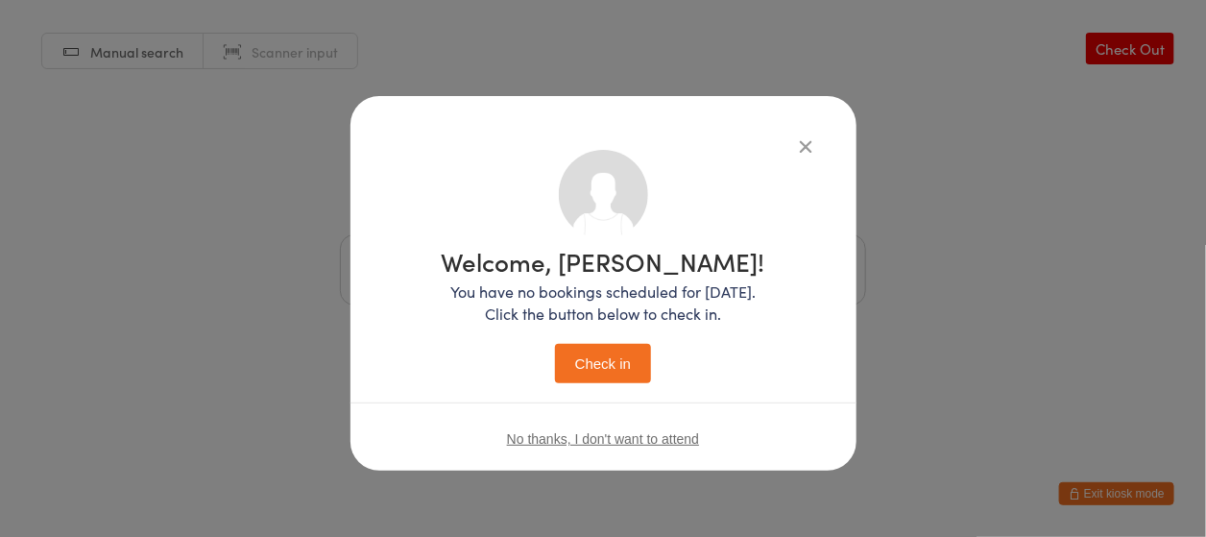
click at [623, 366] on button "Check in" at bounding box center [603, 363] width 96 height 39
